Goal: Task Accomplishment & Management: Manage account settings

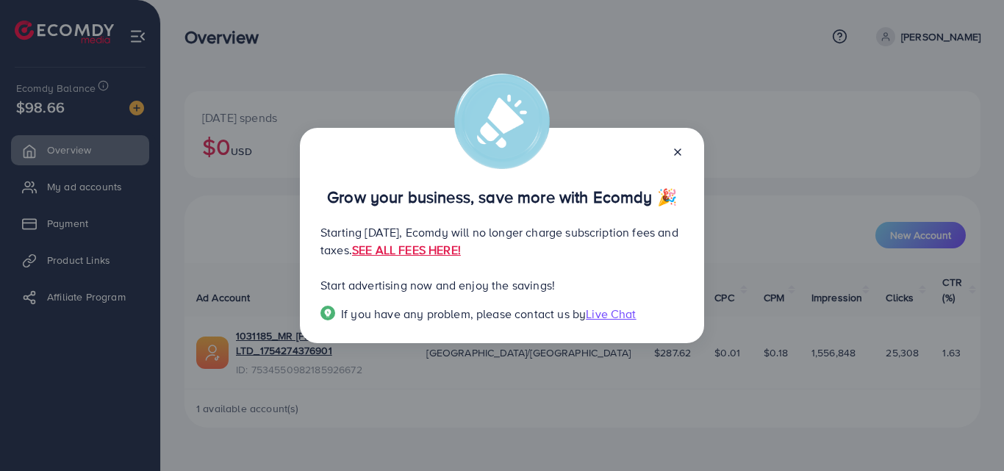
click at [681, 151] on icon at bounding box center [678, 152] width 12 height 12
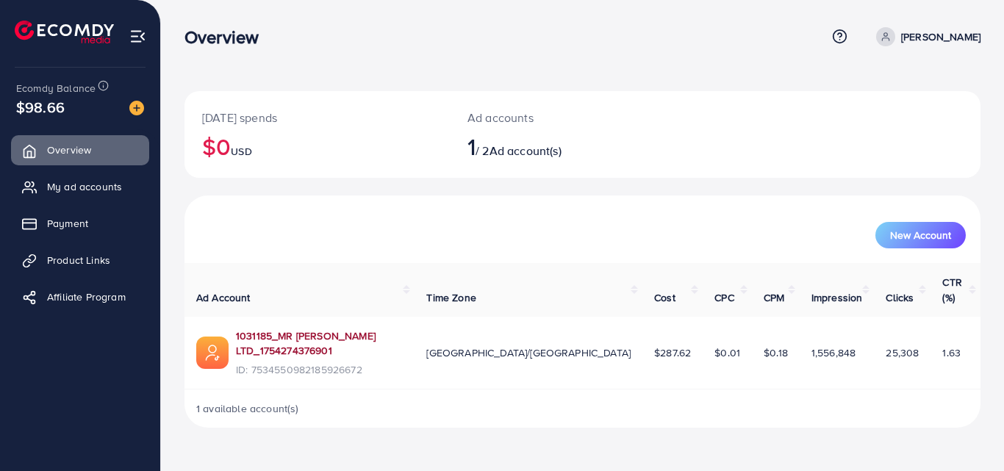
click at [327, 329] on link "1031185_MR [PERSON_NAME] LTD_1754274376901" at bounding box center [319, 344] width 167 height 30
click at [74, 191] on span "My ad accounts" at bounding box center [88, 186] width 75 height 15
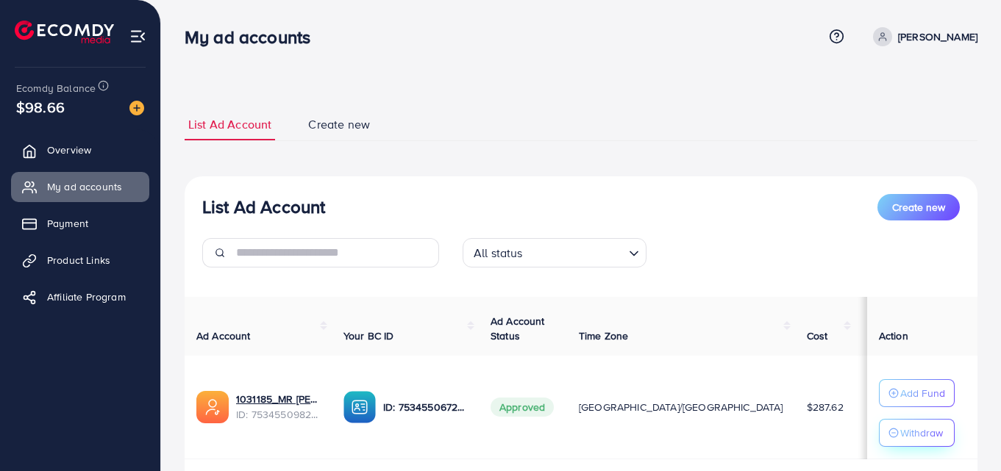
click at [905, 435] on p "Withdraw" at bounding box center [921, 433] width 43 height 18
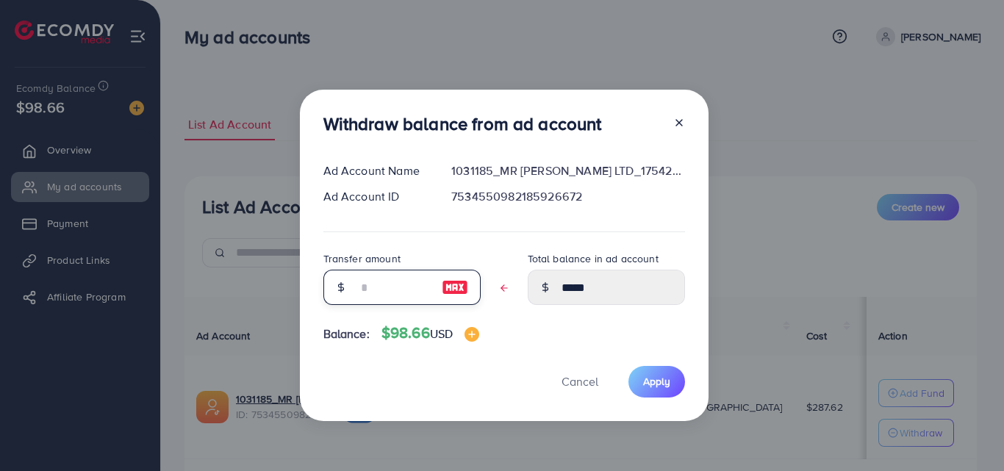
click at [410, 288] on input "text" at bounding box center [394, 287] width 74 height 35
type input "*"
type input "*****"
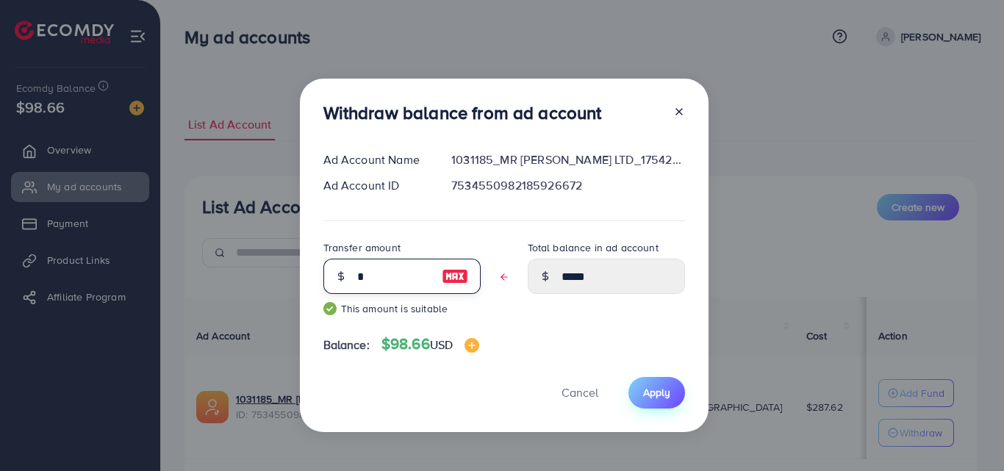
type input "*"
click at [653, 390] on span "Apply" at bounding box center [656, 392] width 27 height 15
